Goal: Task Accomplishment & Management: Manage account settings

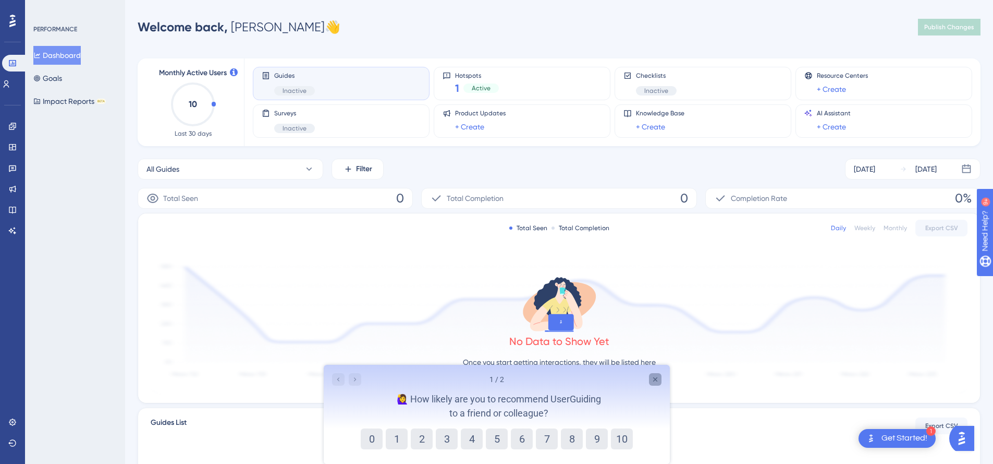
click at [655, 375] on icon "Close survey" at bounding box center [655, 379] width 8 height 8
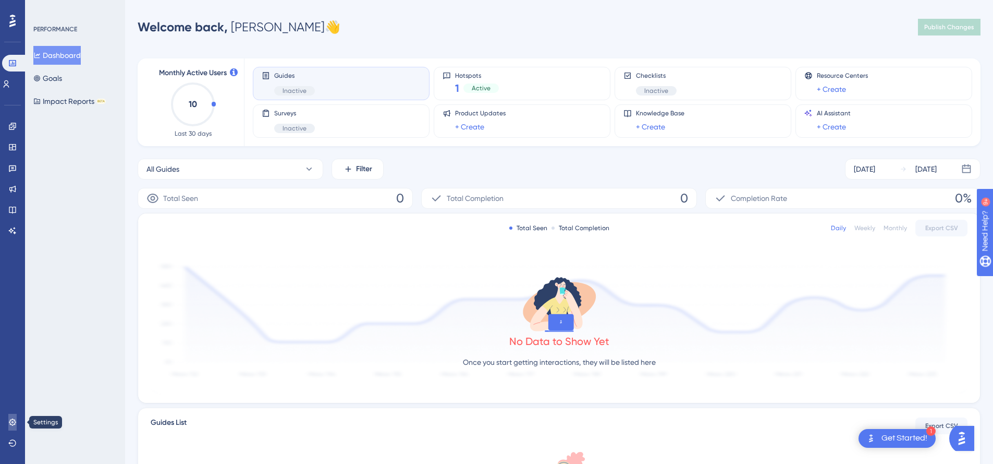
click at [13, 415] on link at bounding box center [12, 421] width 8 height 17
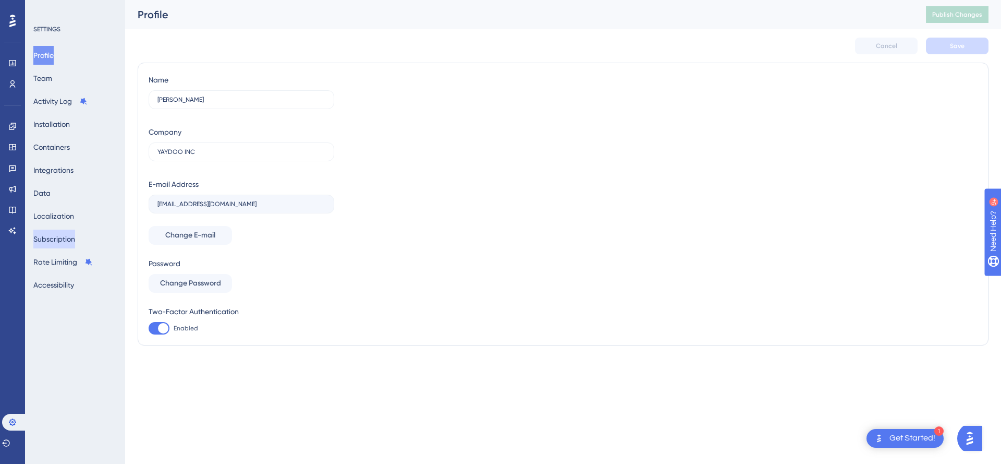
click at [50, 238] on button "Subscription" at bounding box center [54, 238] width 42 height 19
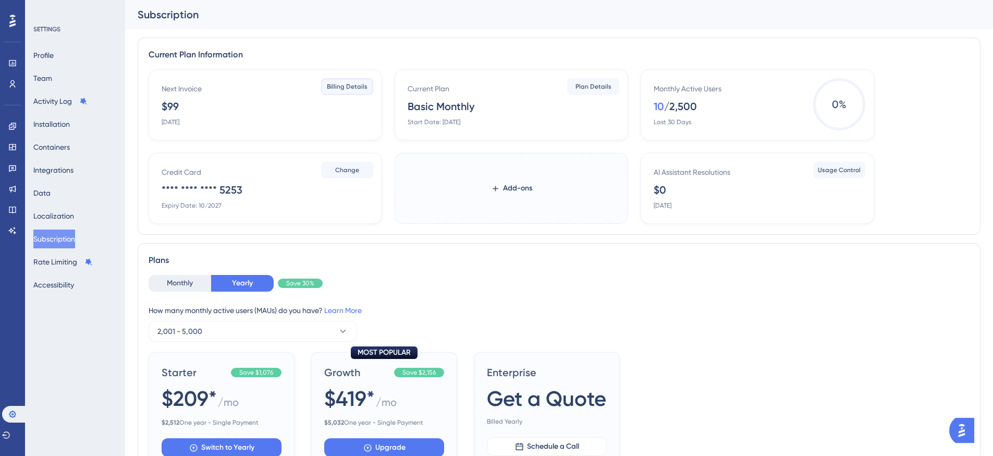
click at [355, 86] on span "Billing Details" at bounding box center [347, 86] width 41 height 8
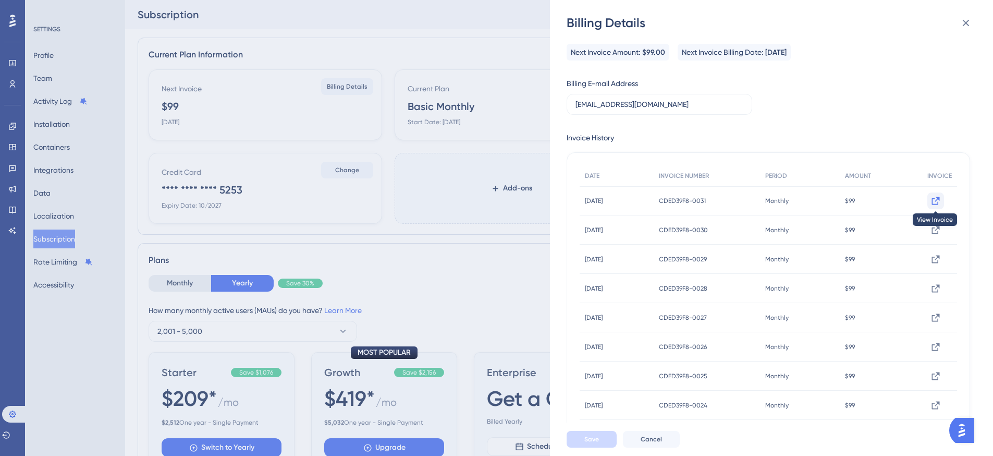
click at [932, 199] on icon at bounding box center [936, 201] width 8 height 8
